Goal: Task Accomplishment & Management: Use online tool/utility

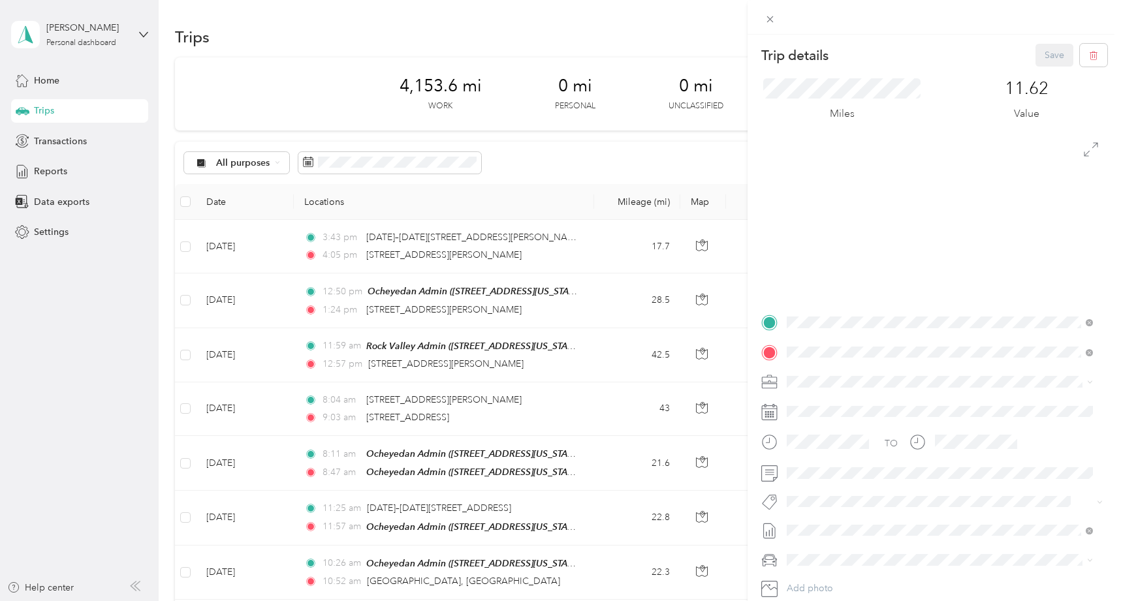
scroll to position [1043, 0]
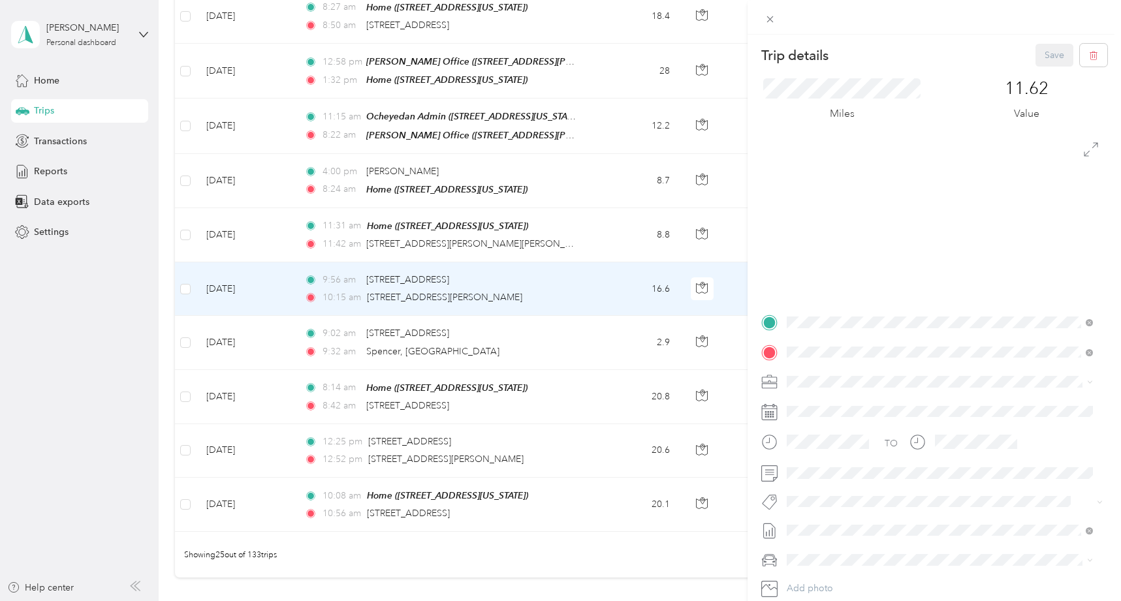
click at [460, 180] on div "Trip details Save This trip cannot be edited because it is either under review,…" at bounding box center [560, 300] width 1121 height 601
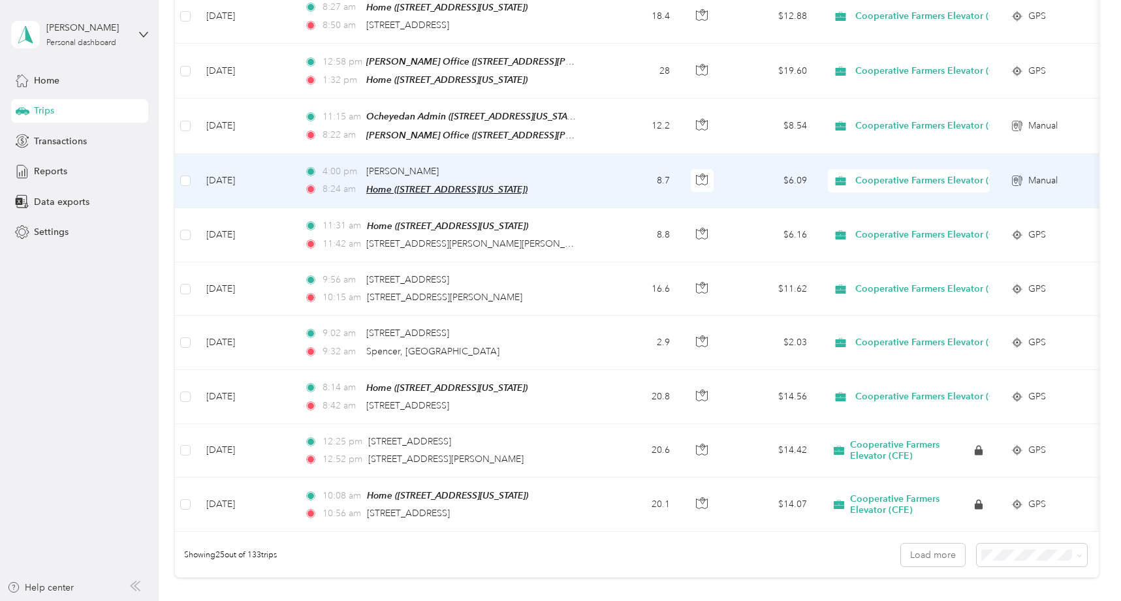
click at [436, 184] on span "Home ([STREET_ADDRESS][US_STATE])" at bounding box center [446, 189] width 161 height 10
click at [597, 195] on td "8.7" at bounding box center [637, 181] width 86 height 54
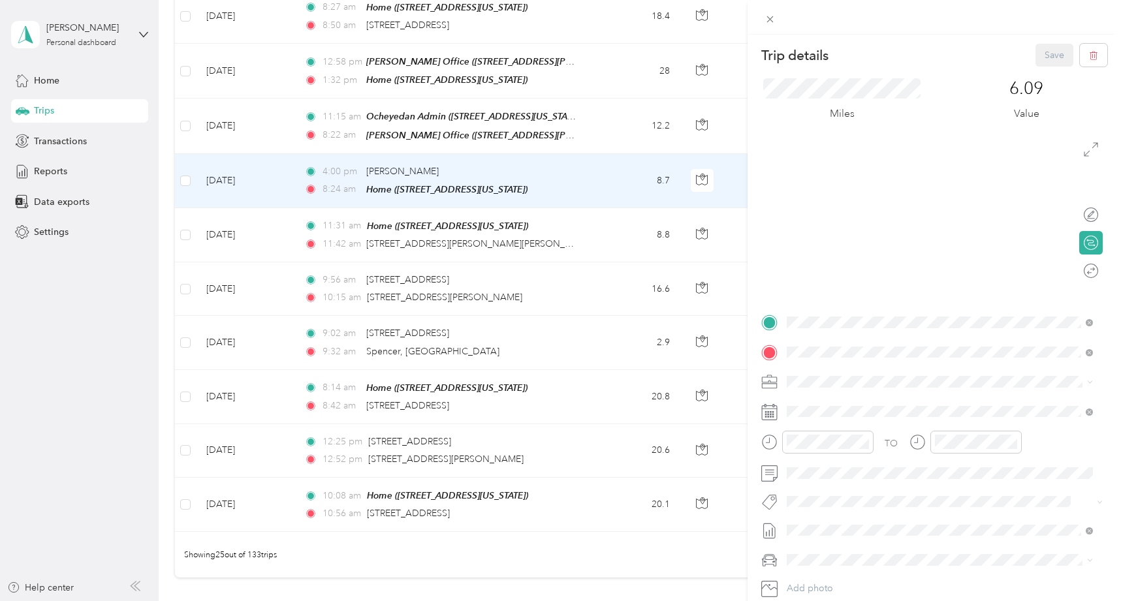
click at [1082, 161] on div at bounding box center [934, 214] width 346 height 163
click at [1084, 151] on icon at bounding box center [1091, 149] width 14 height 14
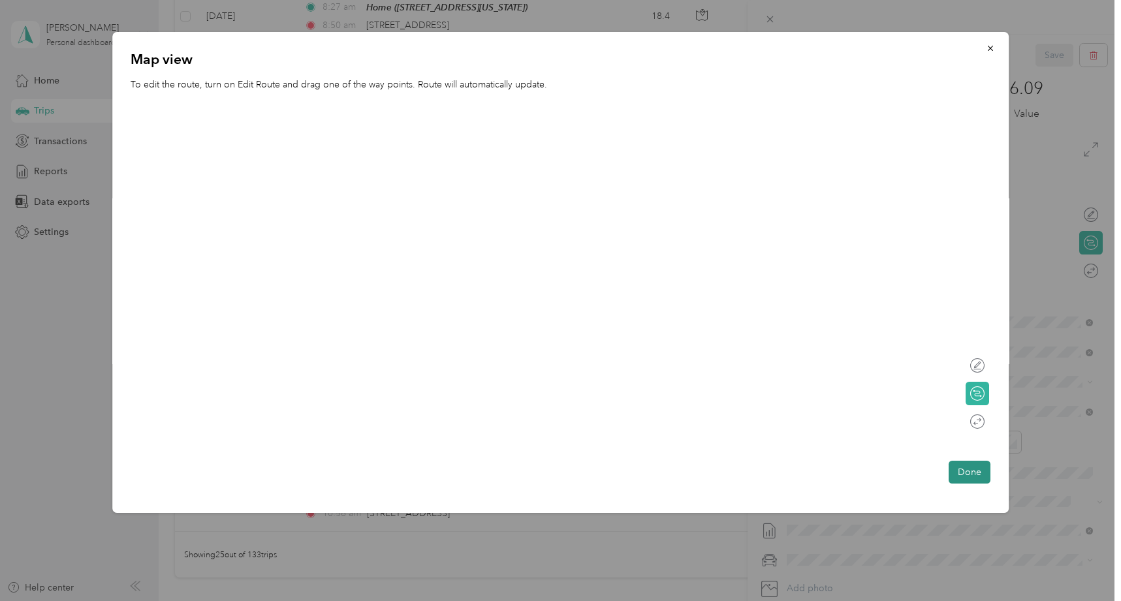
click at [972, 475] on button "Done" at bounding box center [970, 472] width 42 height 23
